Goal: Information Seeking & Learning: Learn about a topic

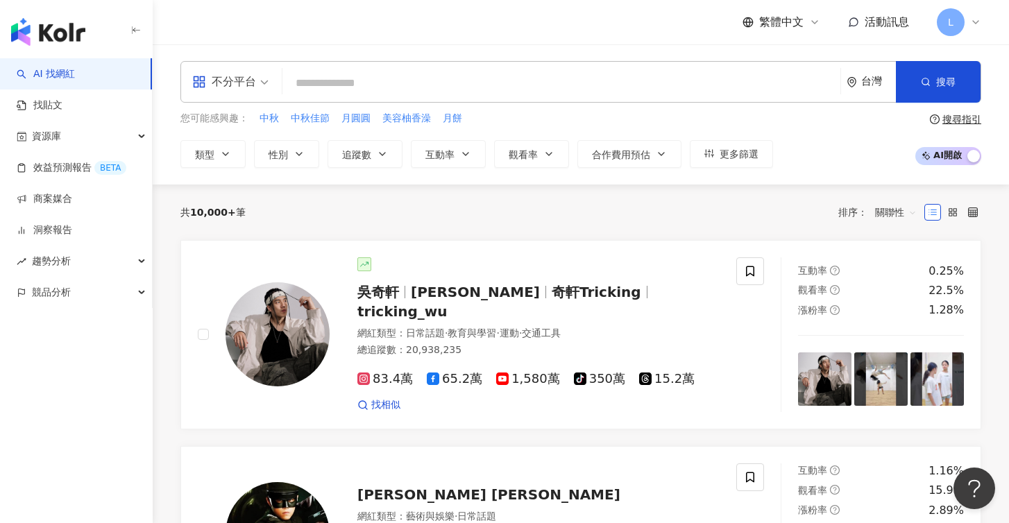
click at [454, 89] on input "search" at bounding box center [561, 83] width 547 height 26
type input "*"
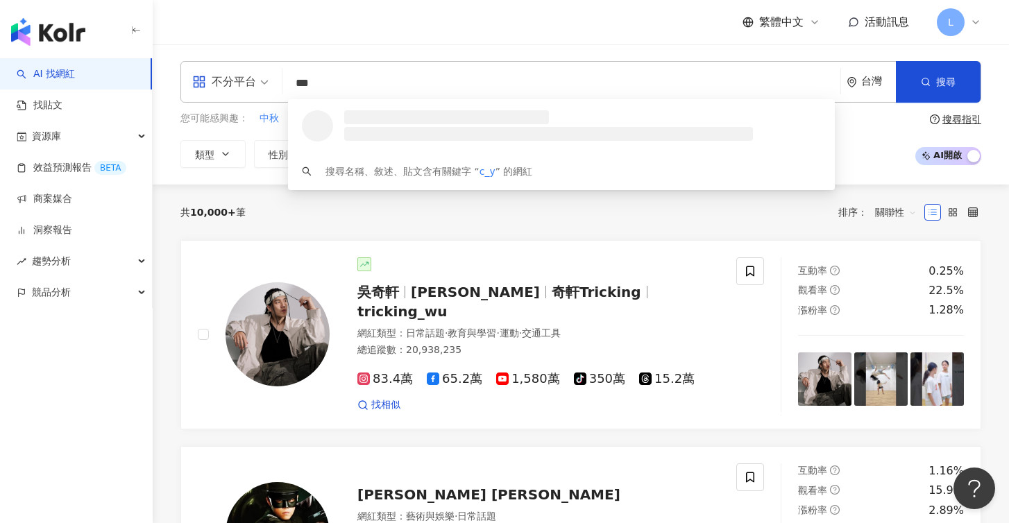
type input "****"
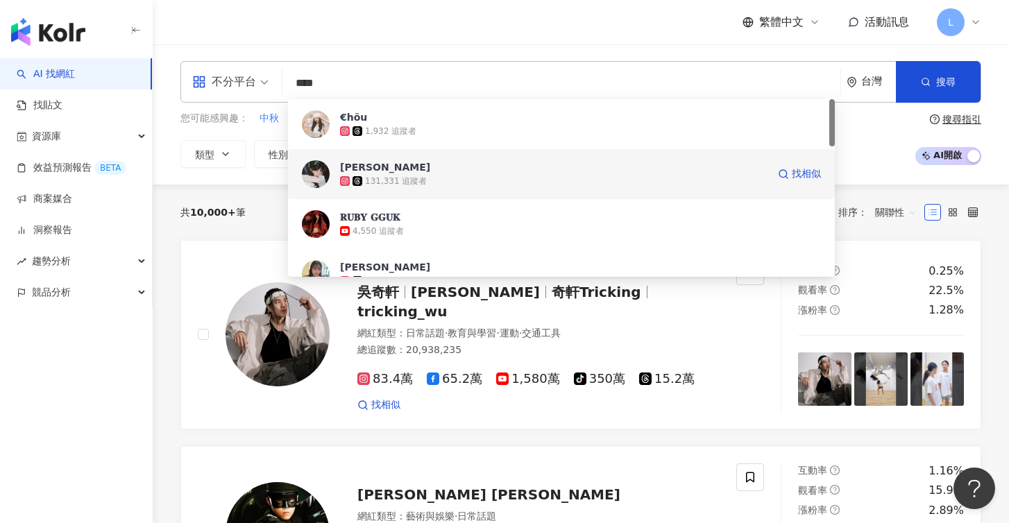
click at [393, 178] on div "131,331 追蹤者" at bounding box center [396, 182] width 62 height 12
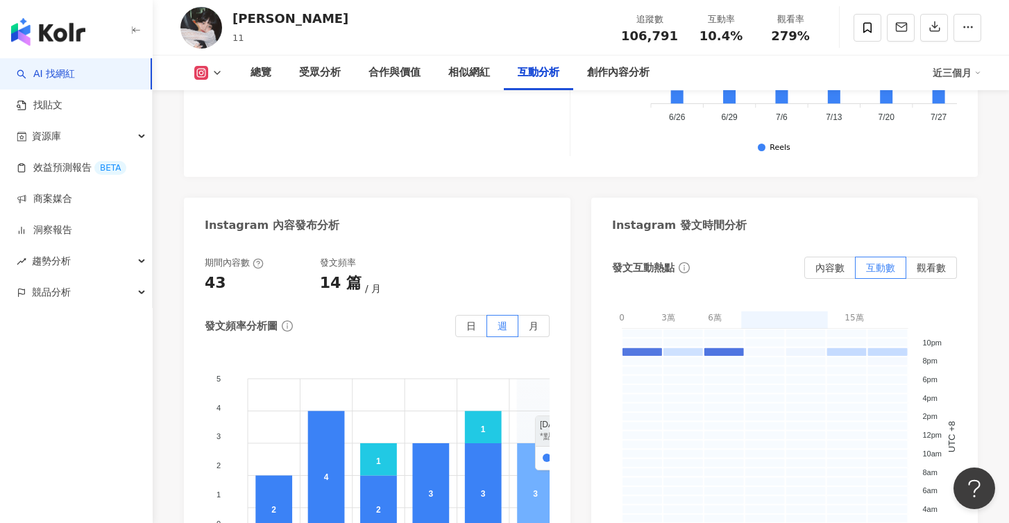
scroll to position [3554, 0]
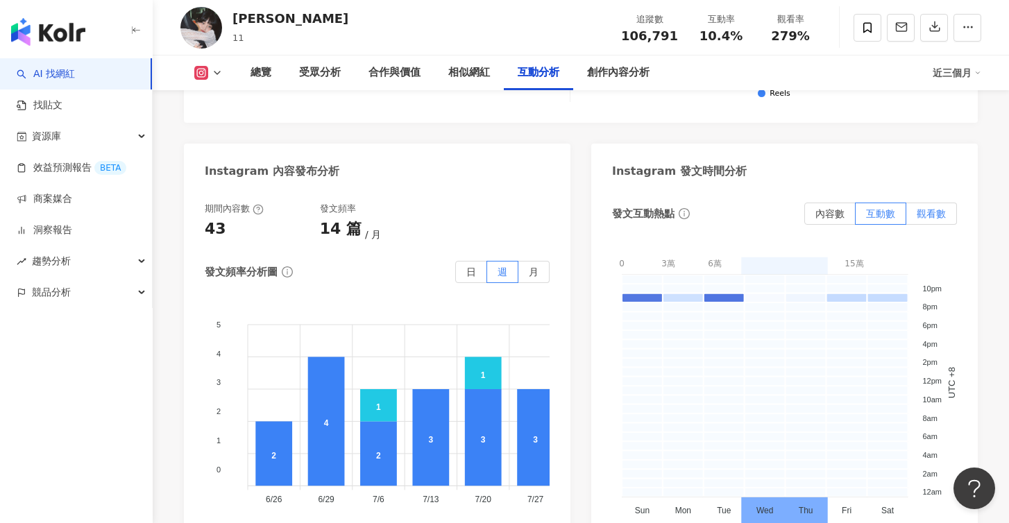
click at [929, 208] on span "觀看數" at bounding box center [930, 213] width 29 height 11
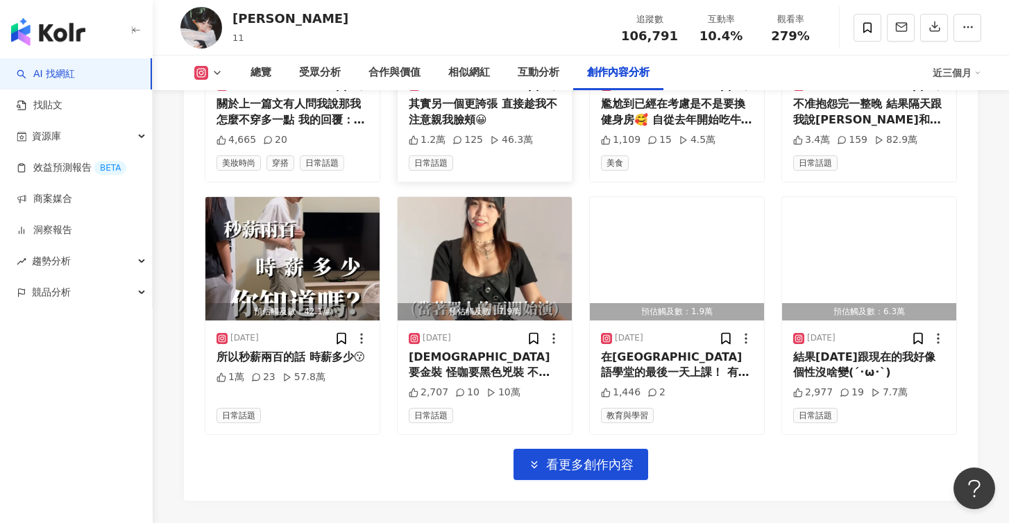
scroll to position [4859, 0]
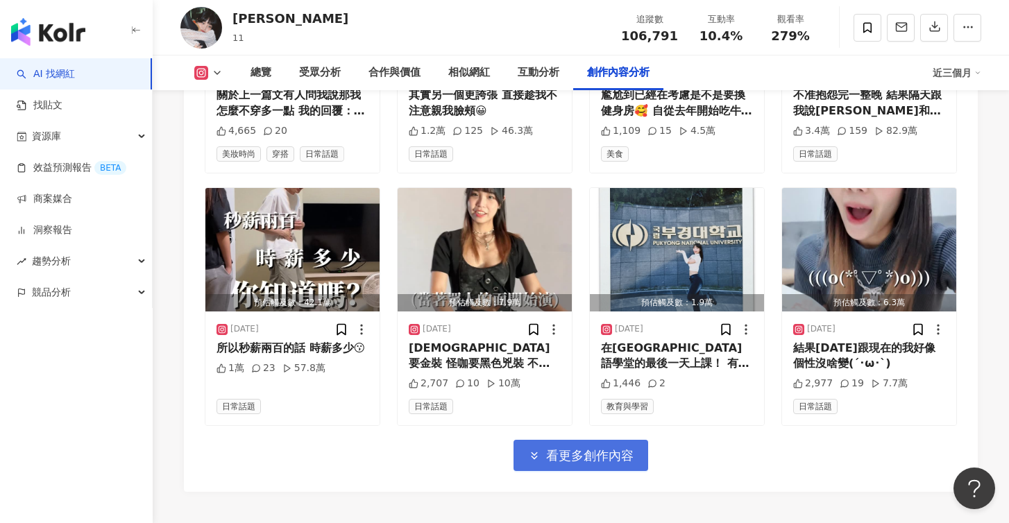
click at [578, 448] on span "看更多創作內容" at bounding box center [589, 455] width 87 height 15
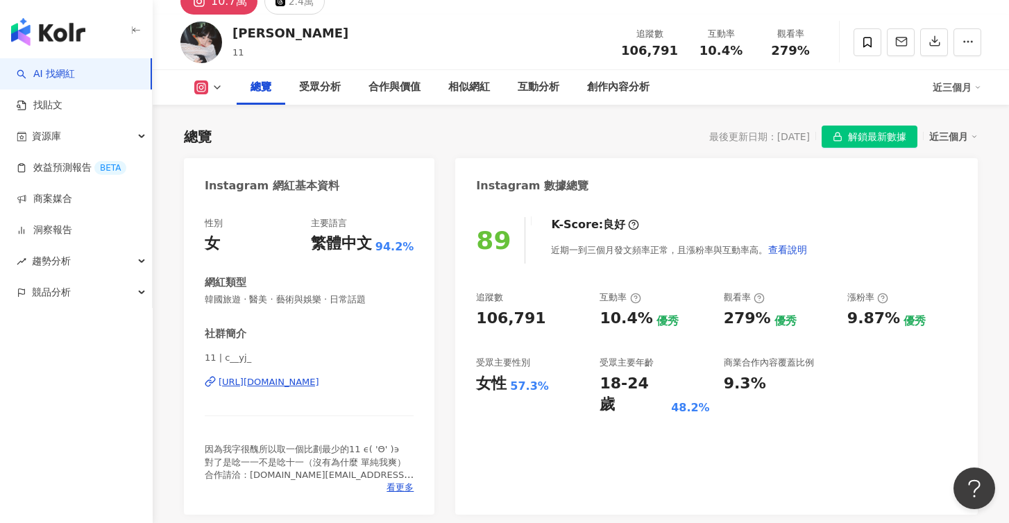
scroll to position [55, 0]
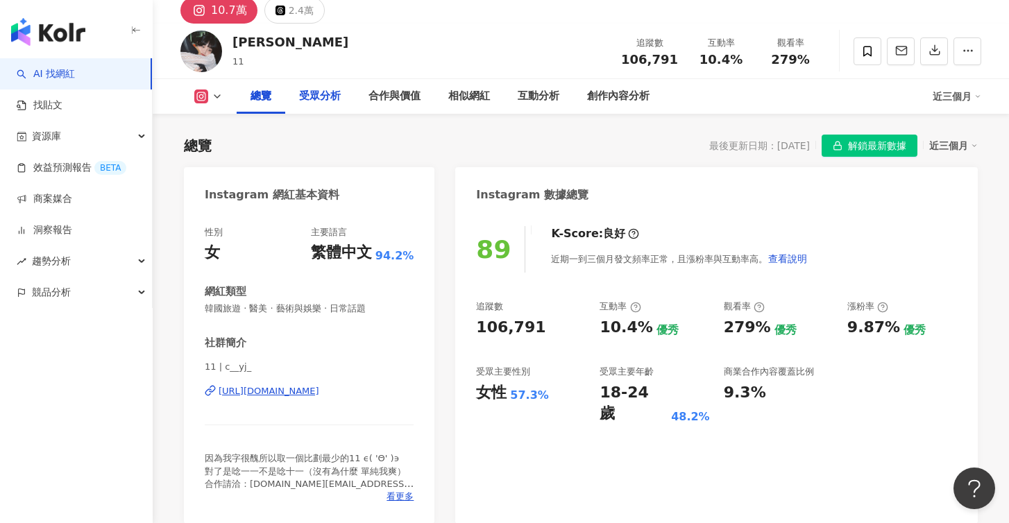
click at [326, 95] on div "受眾分析" at bounding box center [320, 96] width 42 height 17
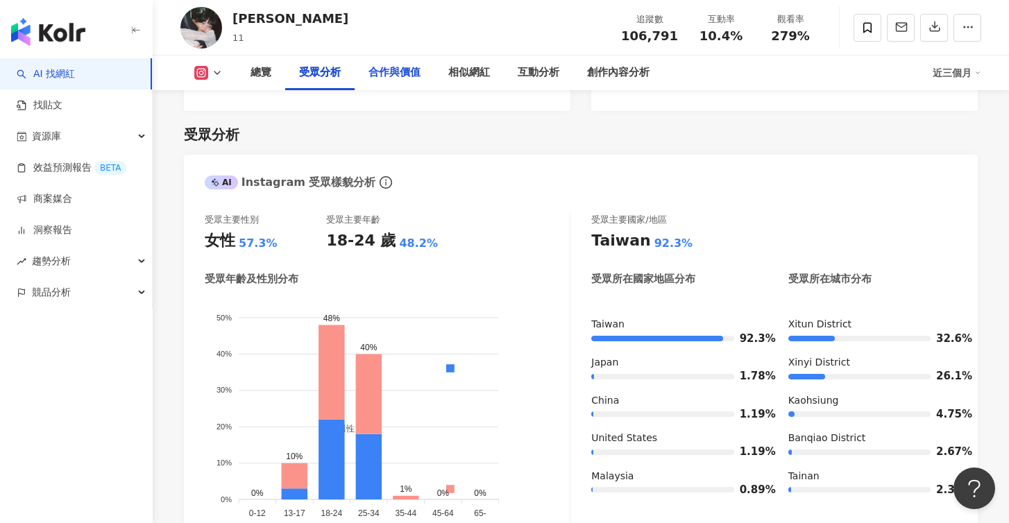
click at [399, 78] on div "合作與價值" at bounding box center [394, 73] width 52 height 17
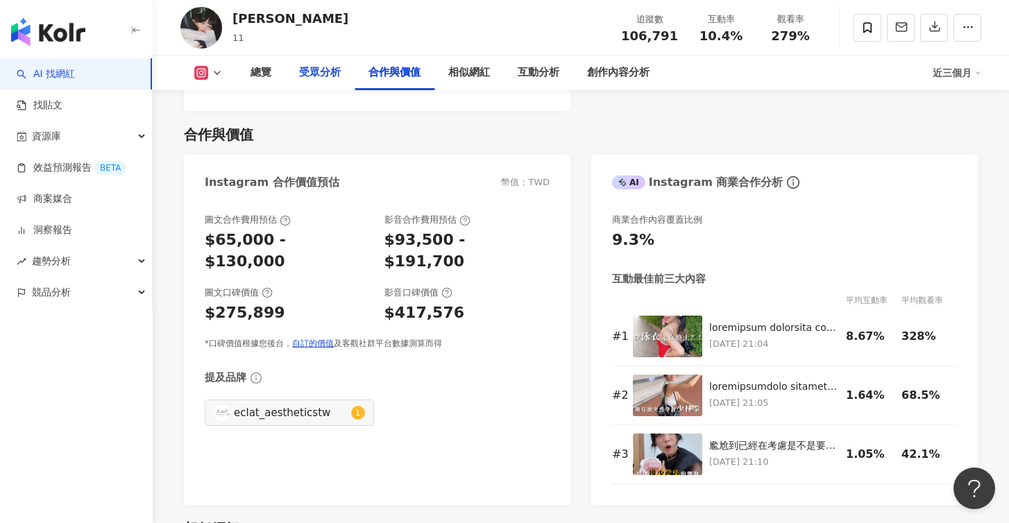
click at [305, 78] on div "受眾分析" at bounding box center [320, 73] width 42 height 17
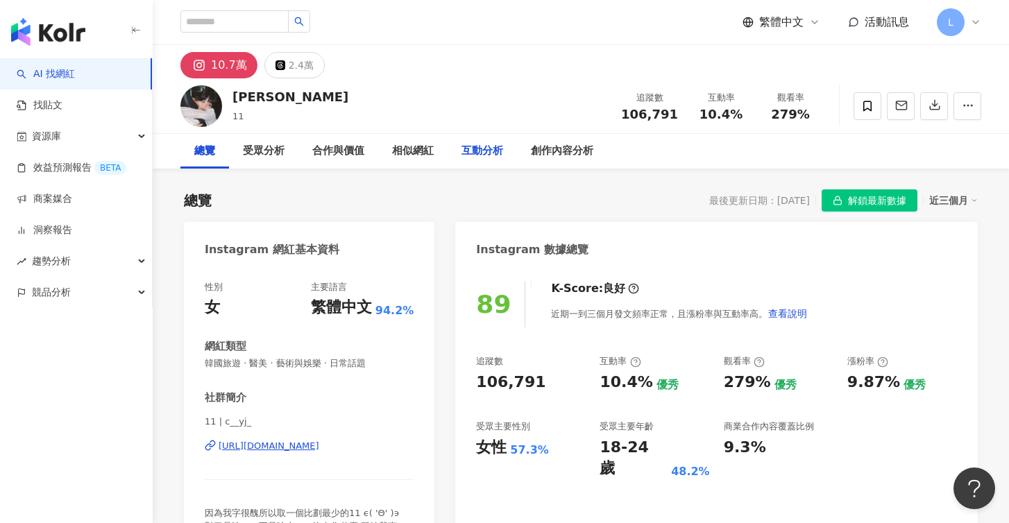
click at [463, 145] on div "互動分析" at bounding box center [482, 151] width 42 height 17
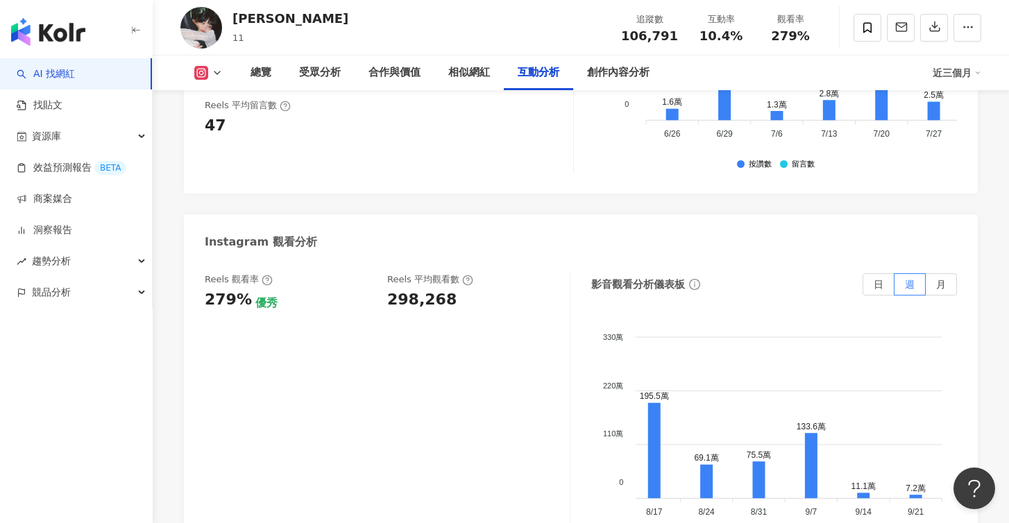
scroll to position [3115, 0]
